Goal: Check status: Check status

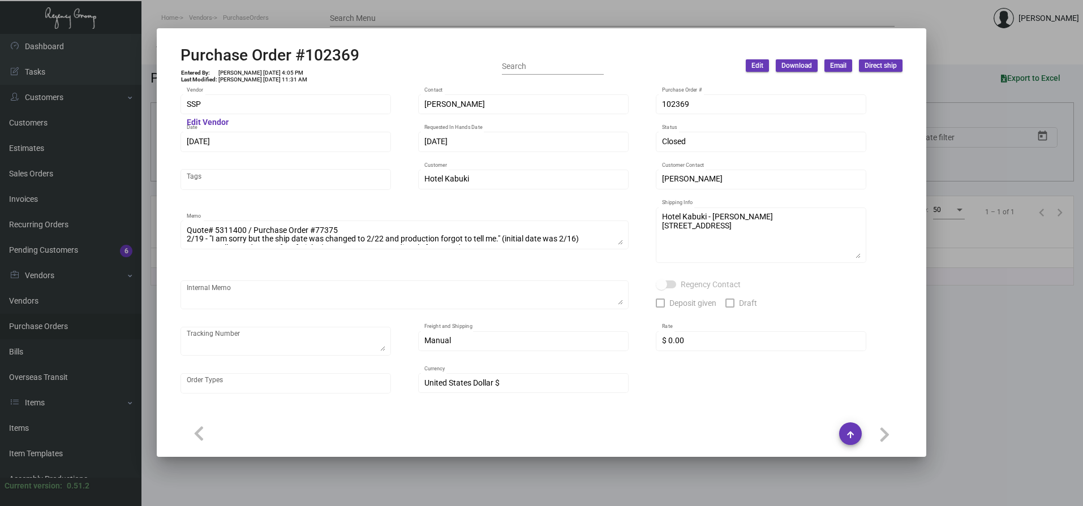
scroll to position [532, 0]
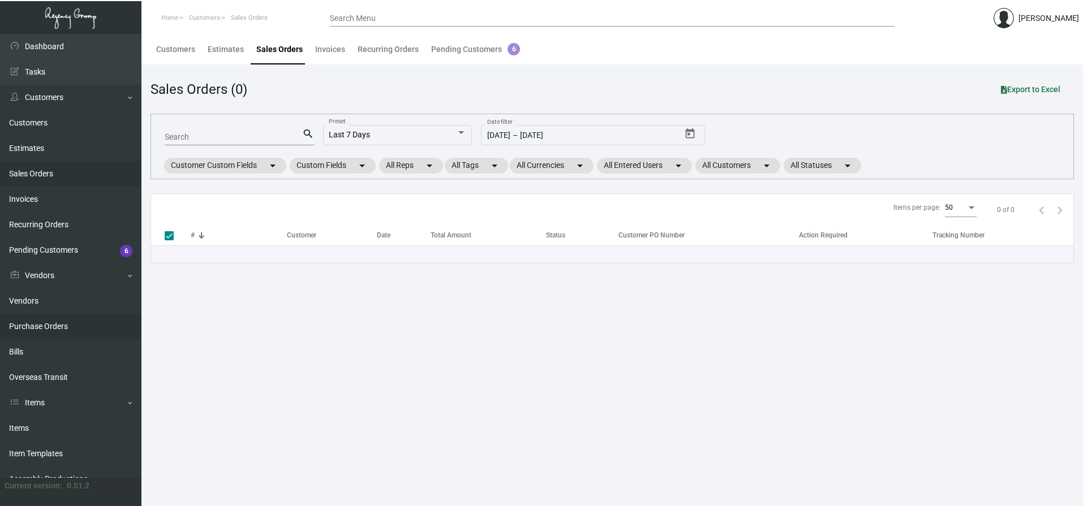
click at [59, 328] on link "Purchase Orders" at bounding box center [70, 326] width 141 height 25
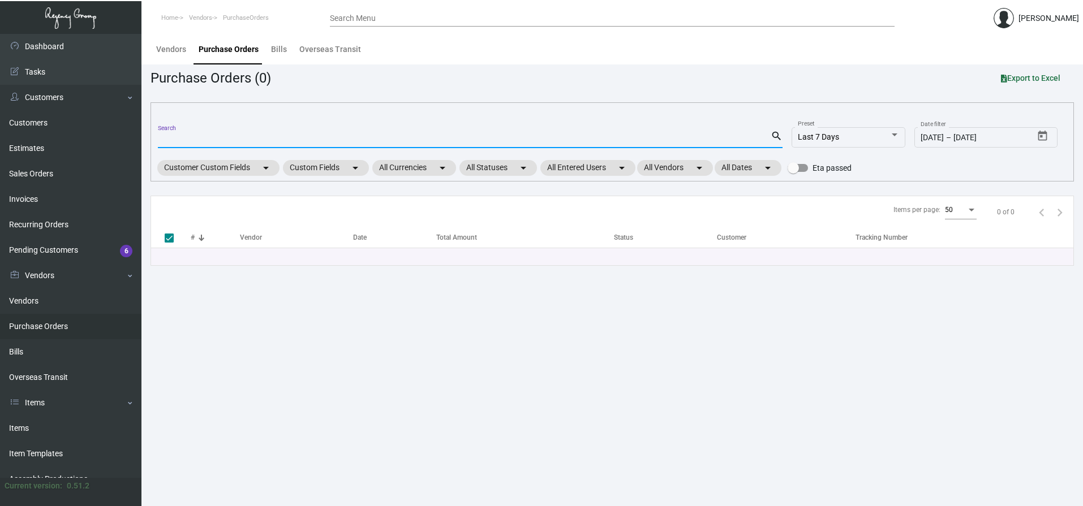
click at [195, 139] on input "Search" at bounding box center [464, 139] width 613 height 9
paste input "102369"
type input "102369"
checkbox input "false"
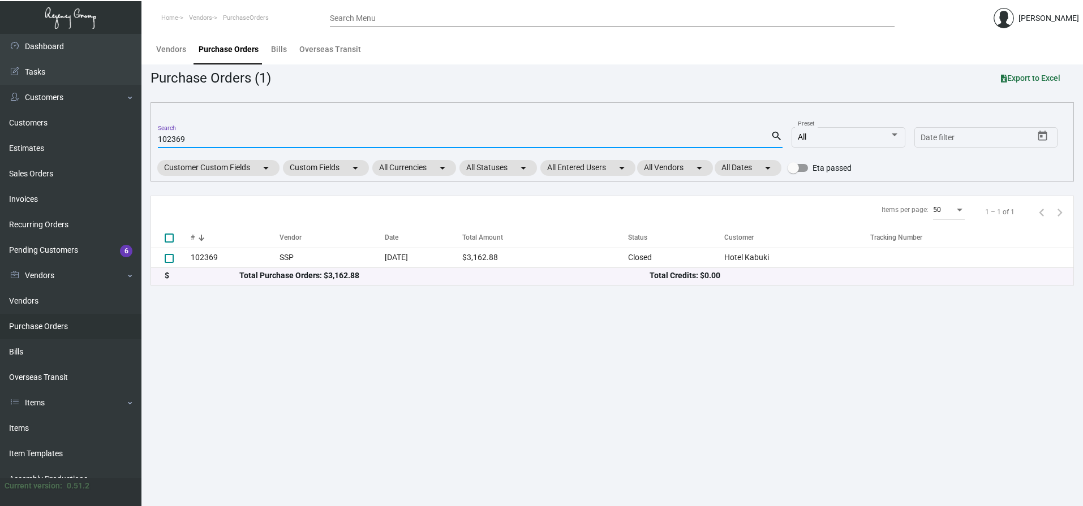
type input "102369"
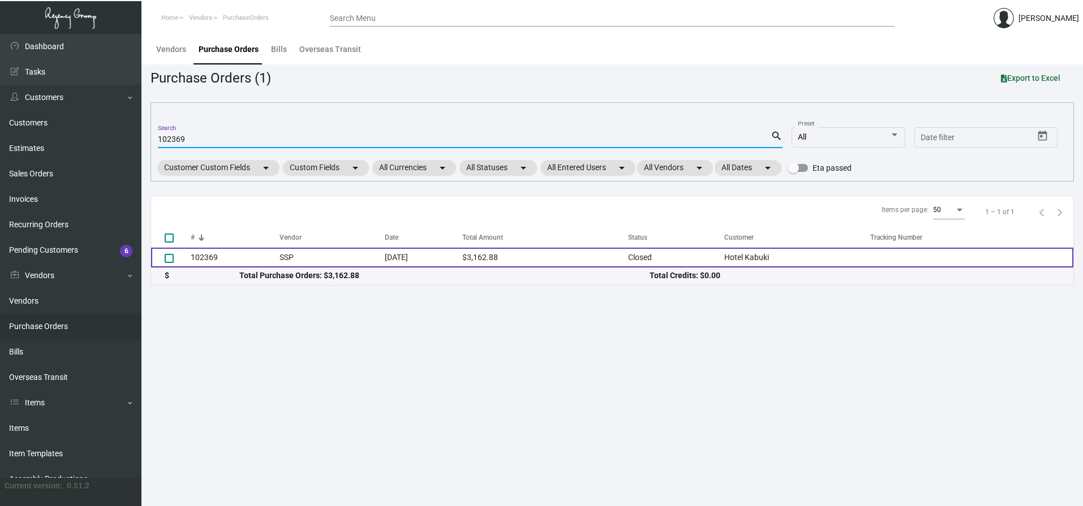
click at [208, 257] on td "102369" at bounding box center [235, 258] width 89 height 20
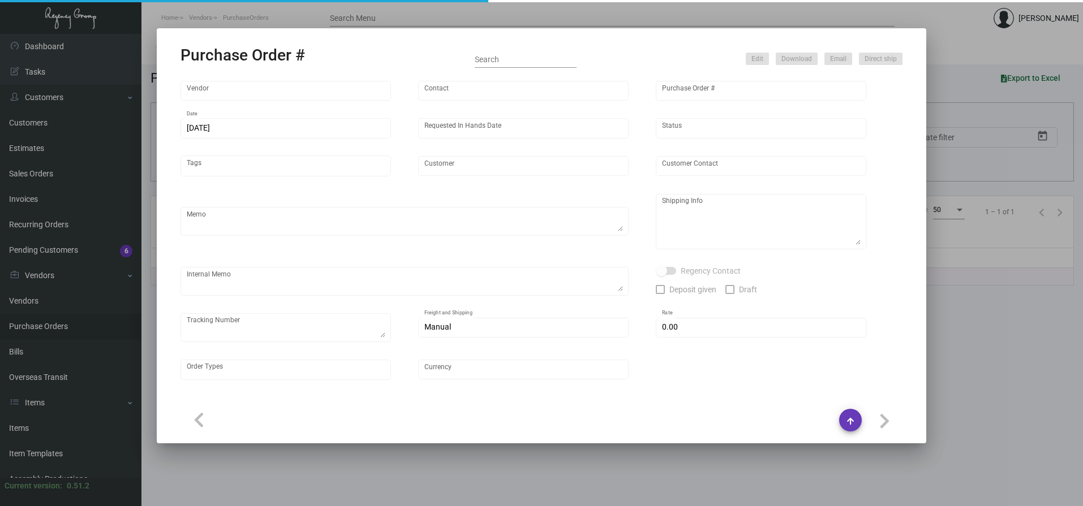
type input "SSP"
type input "[PERSON_NAME]"
type input "102369"
type input "[DATE]"
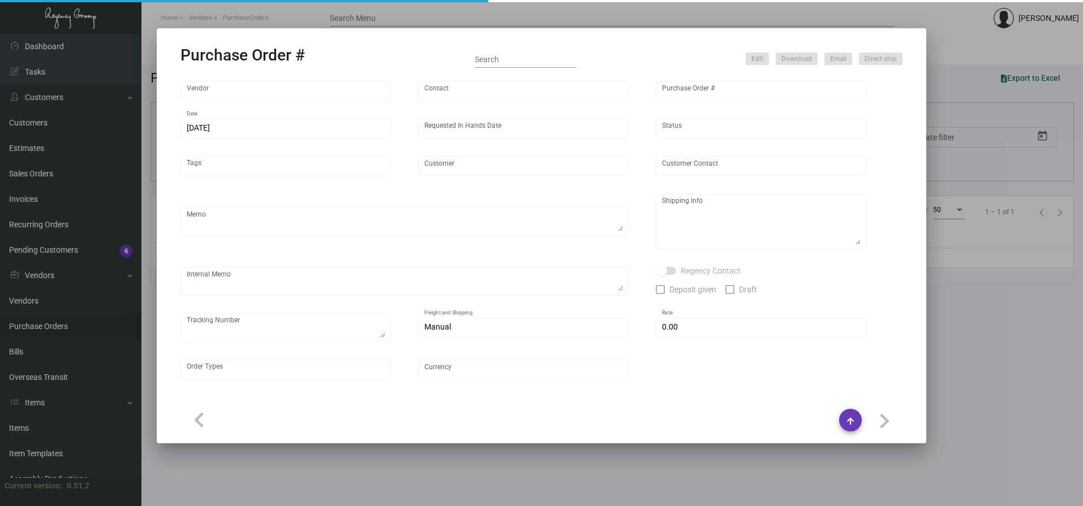
type input "Hotel Kabuki"
type input "[PERSON_NAME]"
type textarea "Quote# 5311400 / Purchase Order #77375 2/19 - "I am sorry but the ship date was…"
type textarea "Hotel Kabuki - [PERSON_NAME] [STREET_ADDRESS]"
type input "$ 0.00"
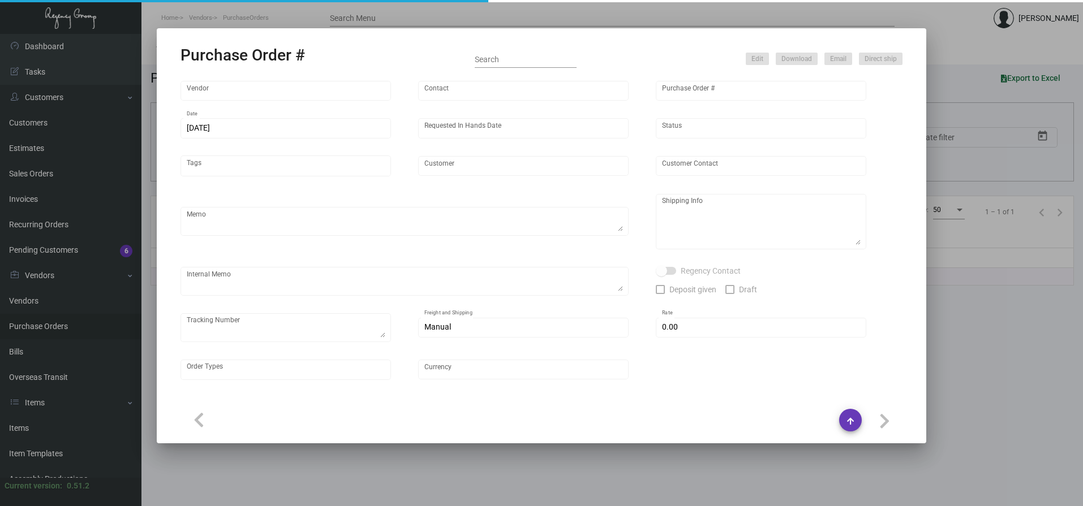
type input "United States Dollar $"
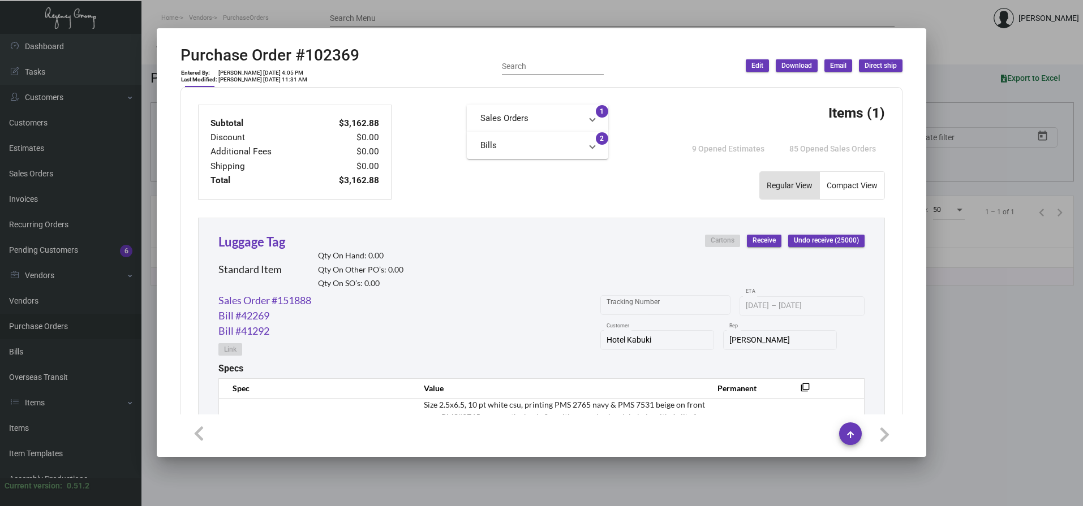
scroll to position [390, 0]
